Goal: Transaction & Acquisition: Purchase product/service

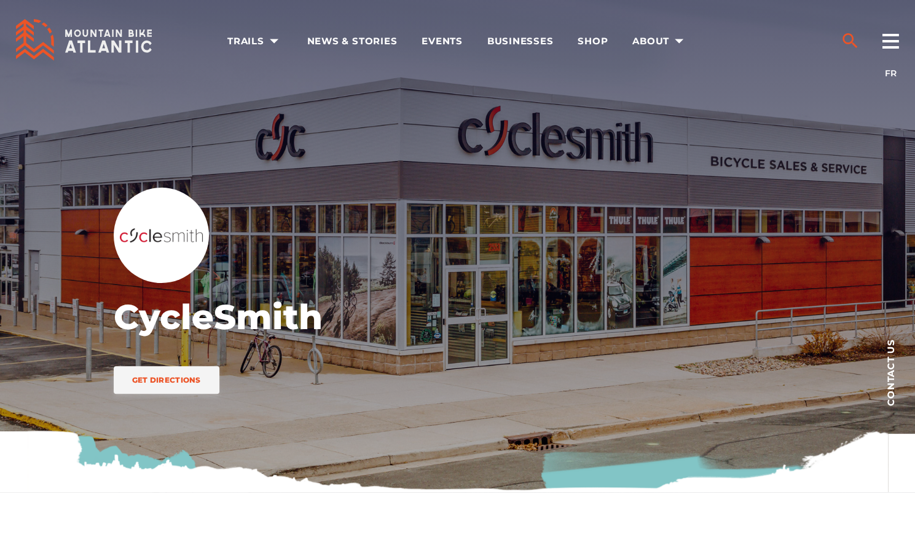
click at [851, 31] on icon "search" at bounding box center [850, 41] width 20 height 20
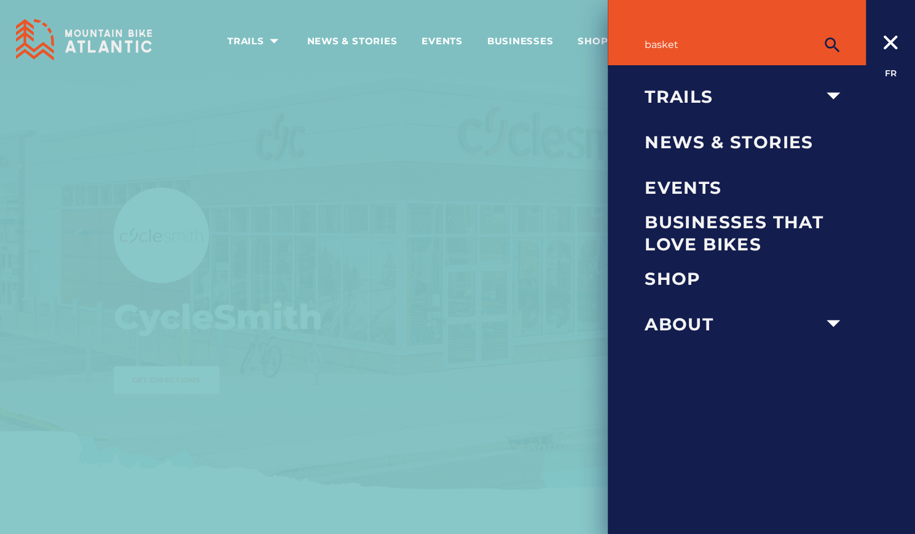
type input "basket"
click at [817, 33] on button "submit" at bounding box center [832, 45] width 31 height 25
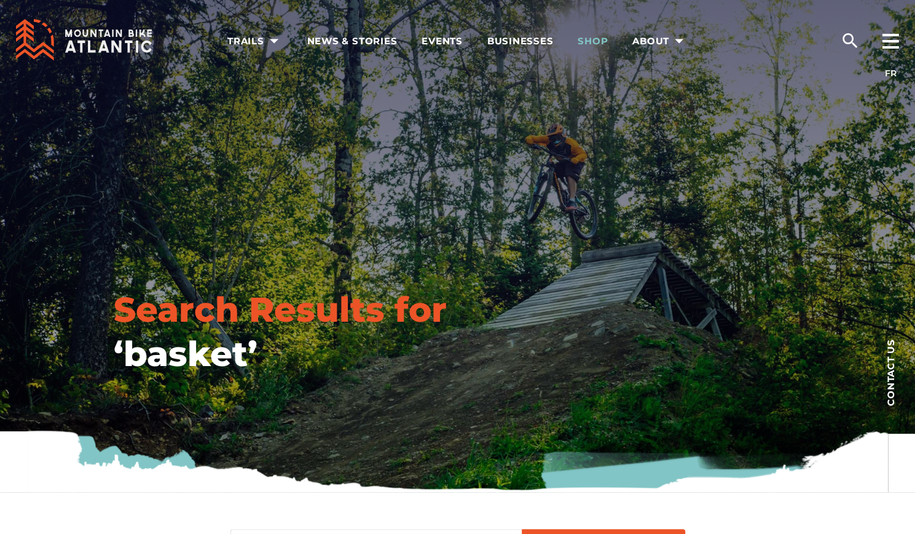
click at [582, 37] on span "Shop" at bounding box center [593, 41] width 30 height 12
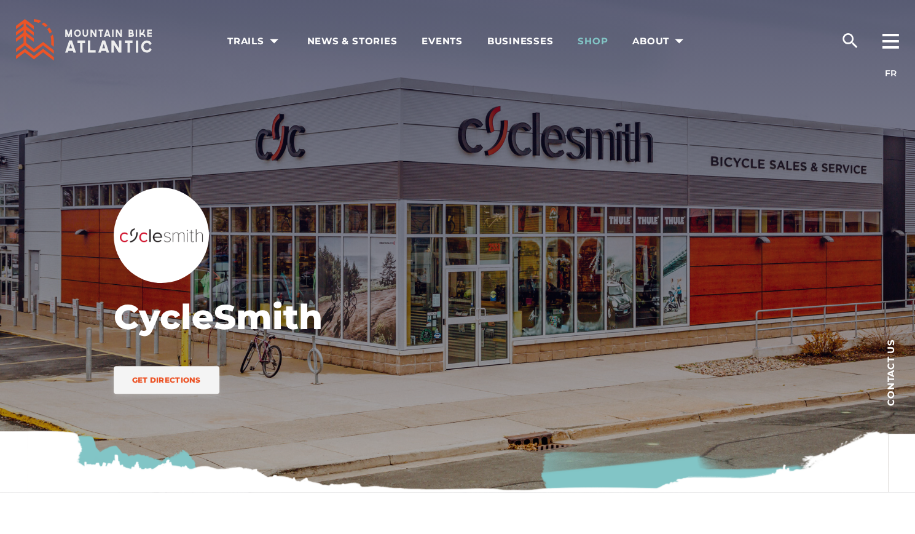
click at [595, 41] on span "Shop" at bounding box center [593, 41] width 30 height 12
